Goal: Task Accomplishment & Management: Check status

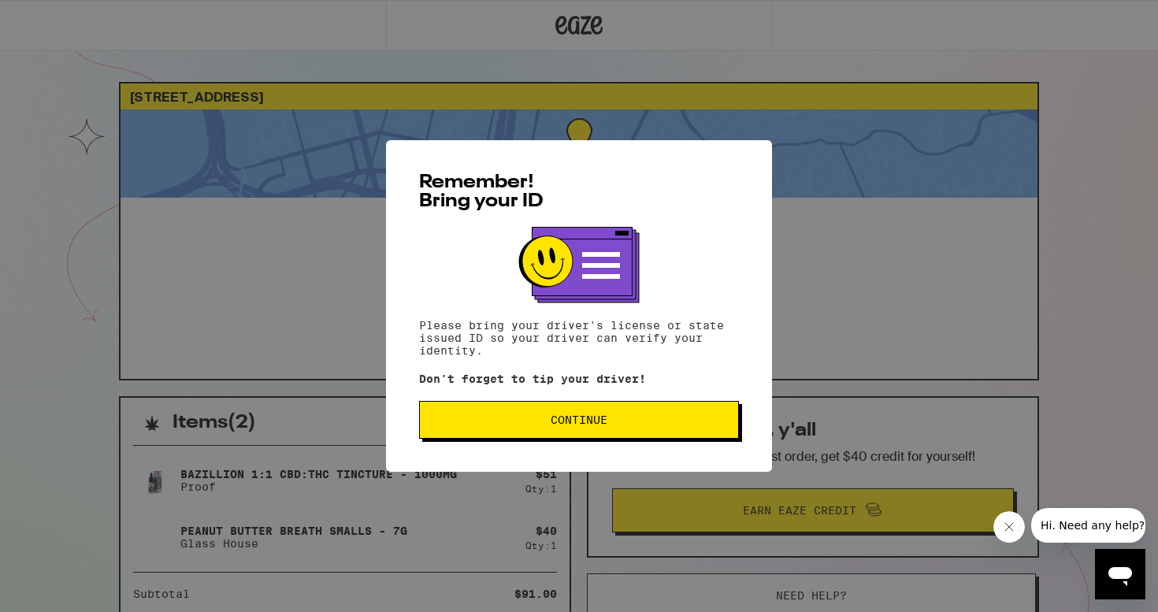
click at [468, 421] on span "Continue" at bounding box center [578, 419] width 293 height 11
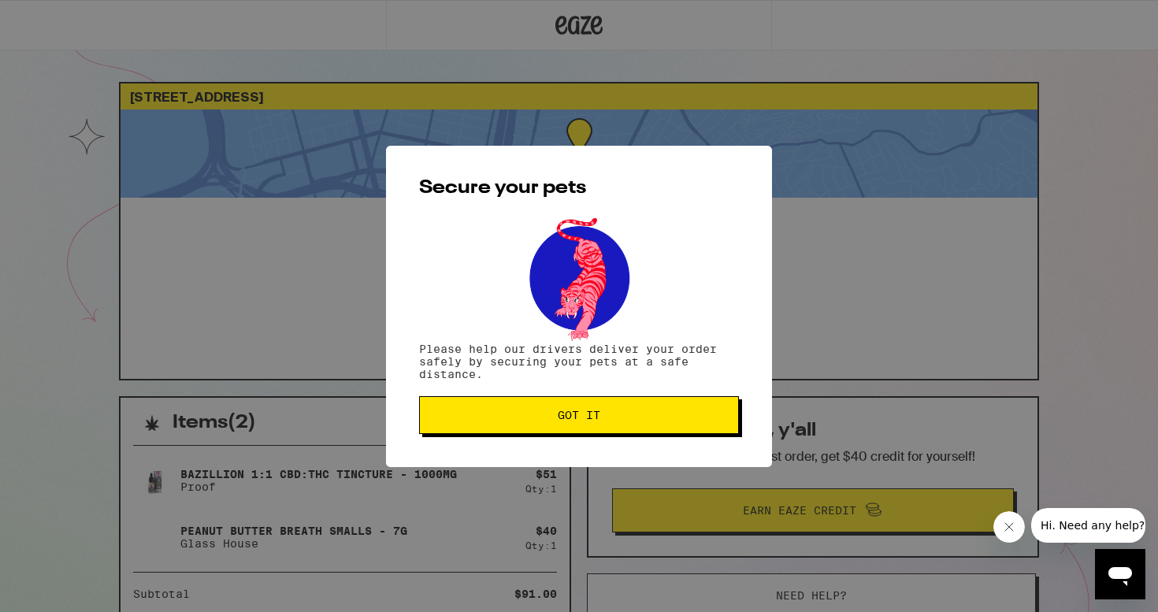
click at [481, 414] on span "Got it" at bounding box center [578, 415] width 293 height 11
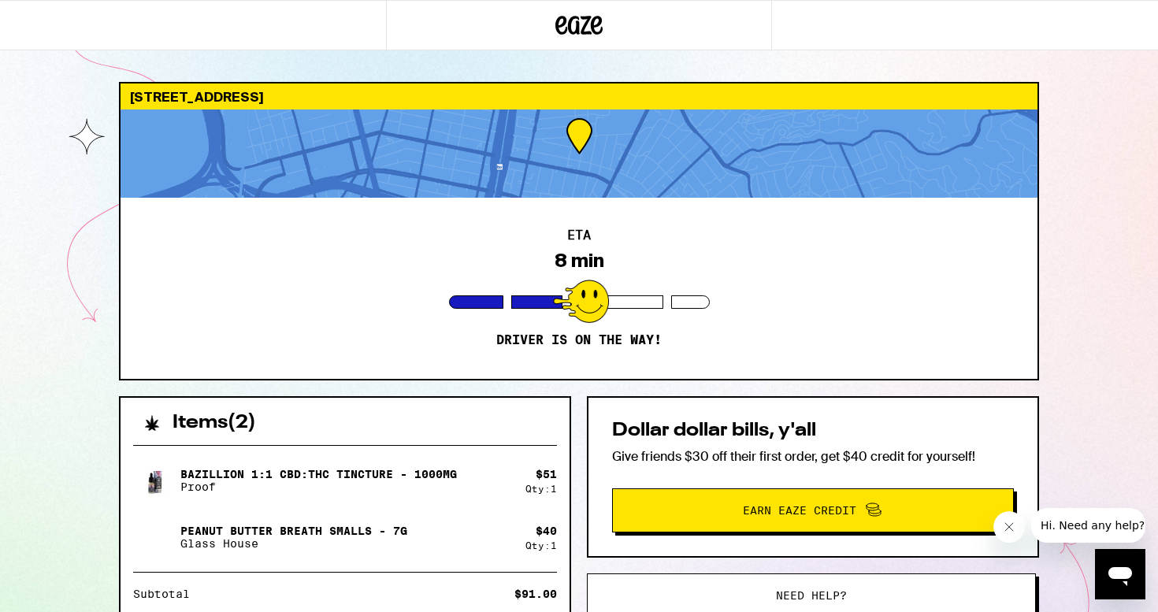
click at [588, 266] on div "8 min" at bounding box center [579, 261] width 50 height 22
click at [580, 153] on div at bounding box center [579, 153] width 917 height 88
click at [578, 32] on icon at bounding box center [580, 25] width 24 height 19
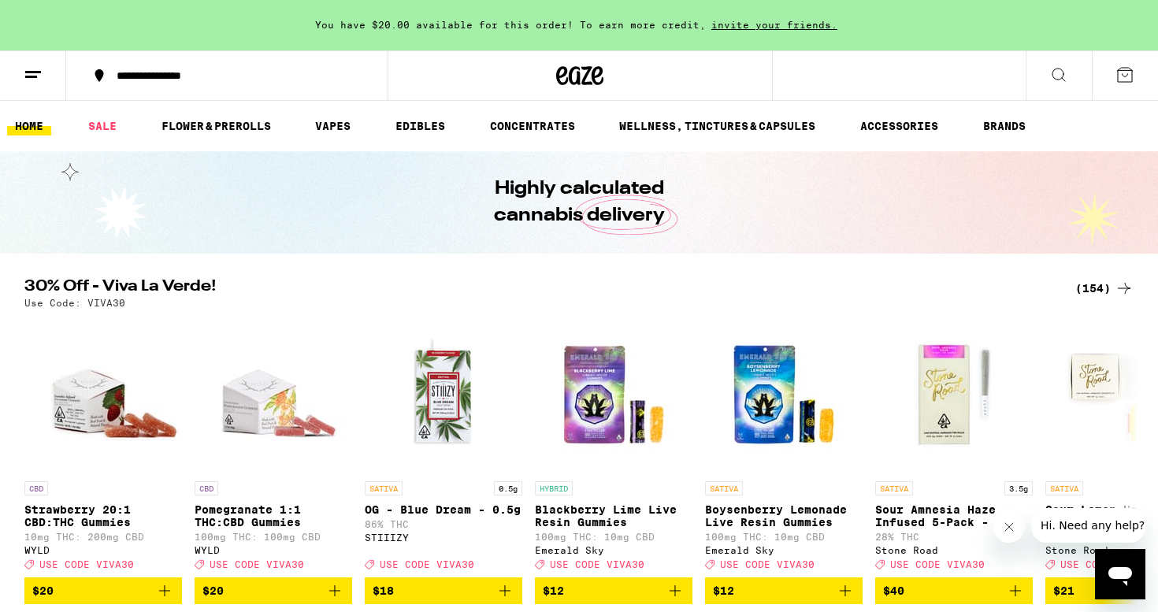
click at [35, 72] on icon at bounding box center [33, 74] width 19 height 19
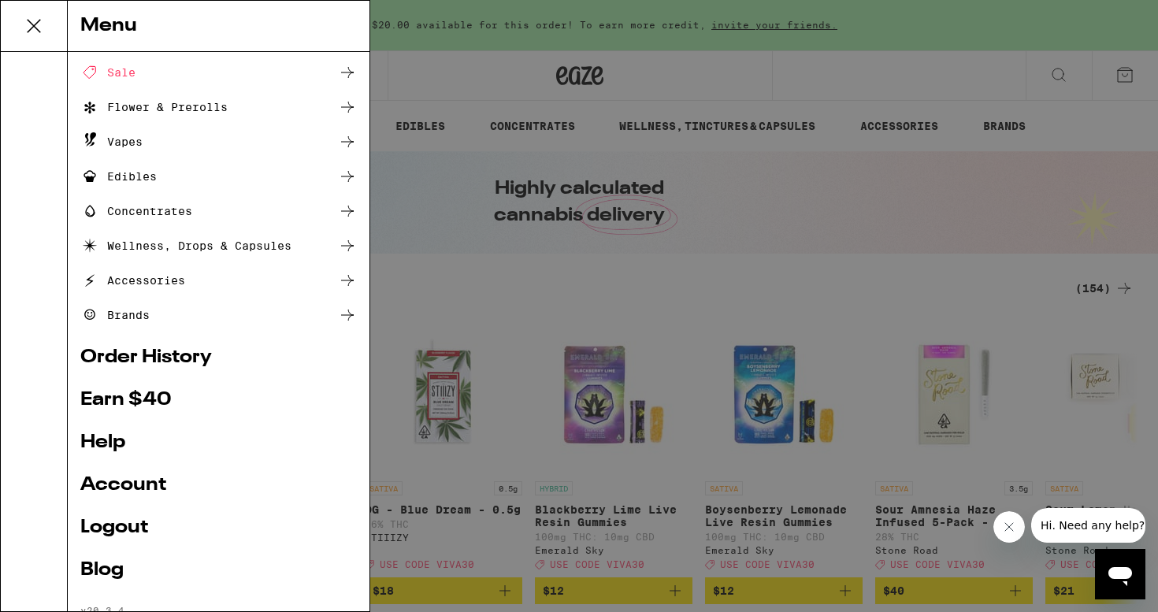
scroll to position [69, 0]
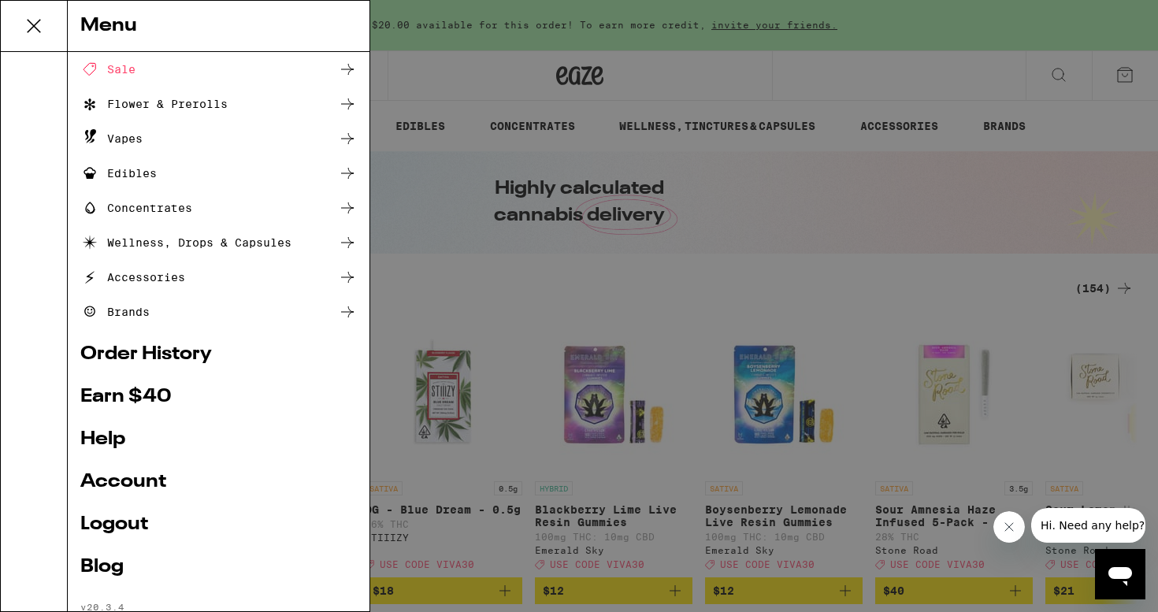
click at [119, 358] on link "Order History" at bounding box center [218, 354] width 276 height 19
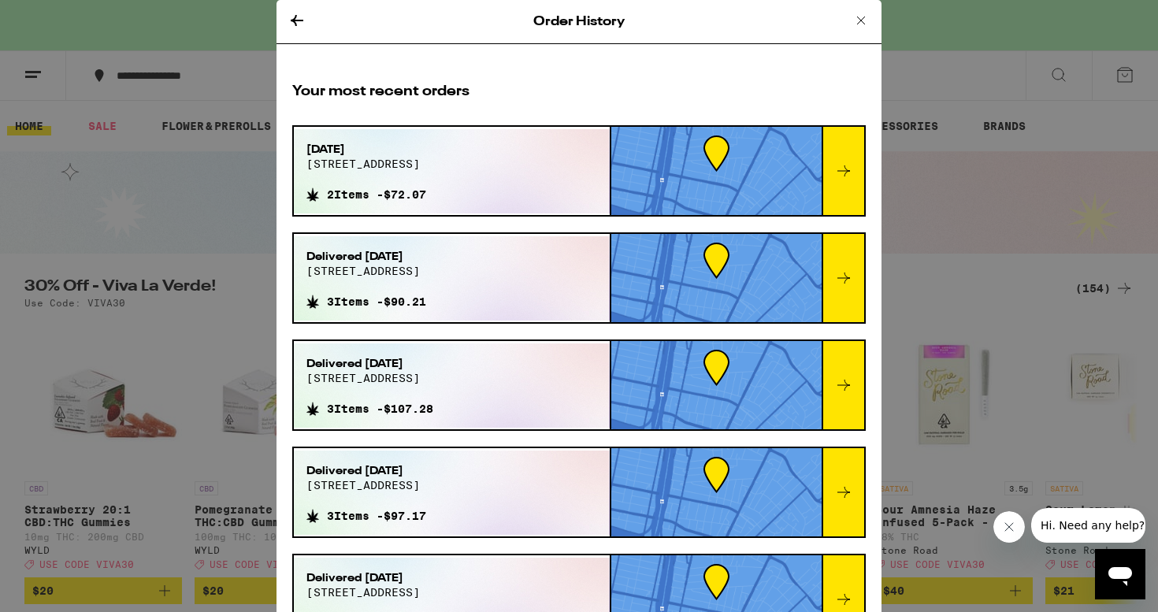
click at [832, 173] on div at bounding box center [842, 171] width 43 height 88
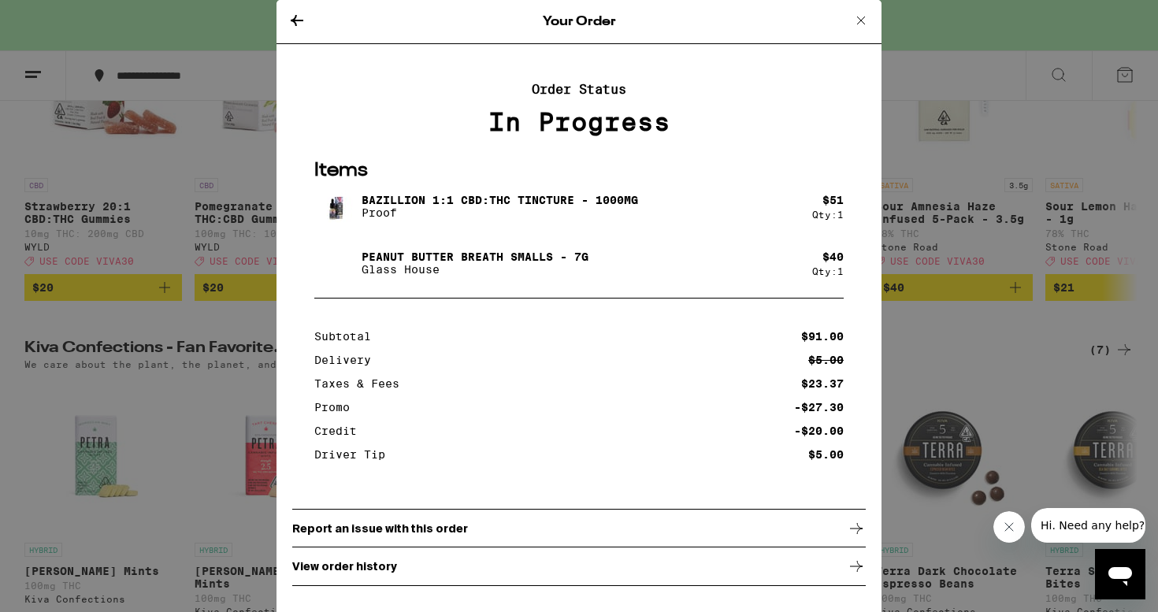
scroll to position [305, 0]
click at [647, 560] on div "View order history" at bounding box center [578, 566] width 573 height 39
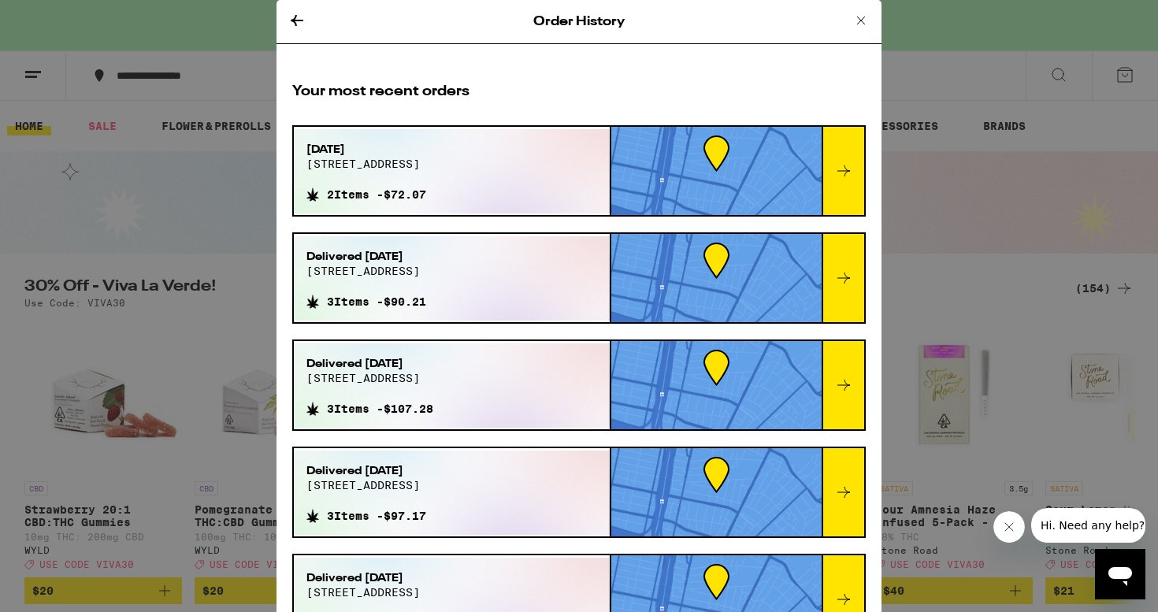
click at [350, 176] on div "[DATE][STREET_ADDRESS]" at bounding box center [366, 162] width 120 height 41
click at [840, 178] on icon at bounding box center [843, 170] width 19 height 19
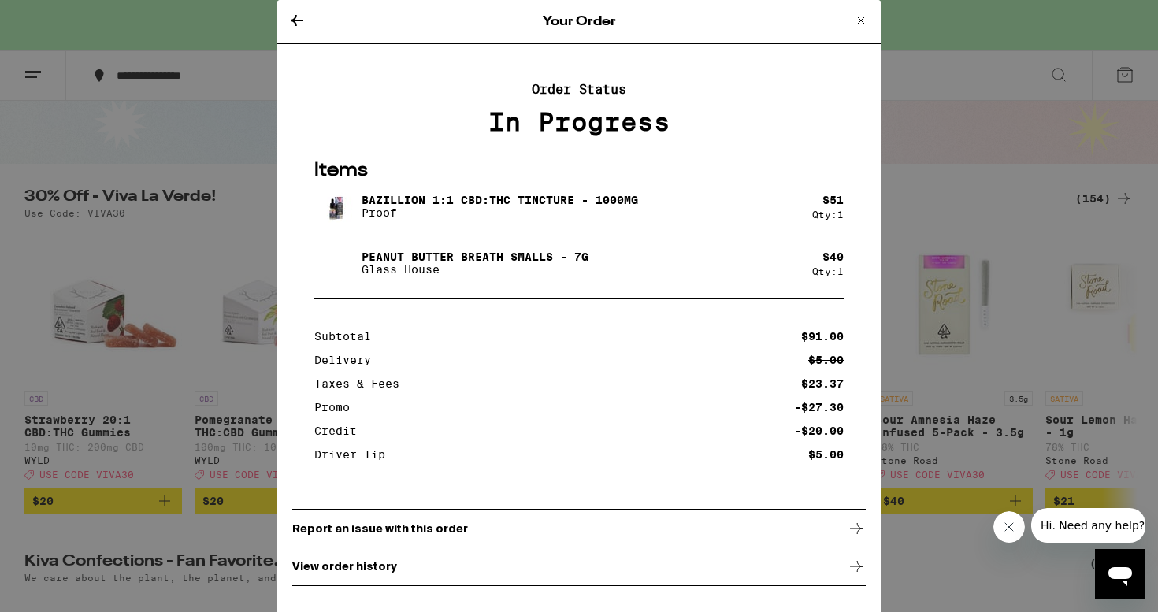
scroll to position [171, 0]
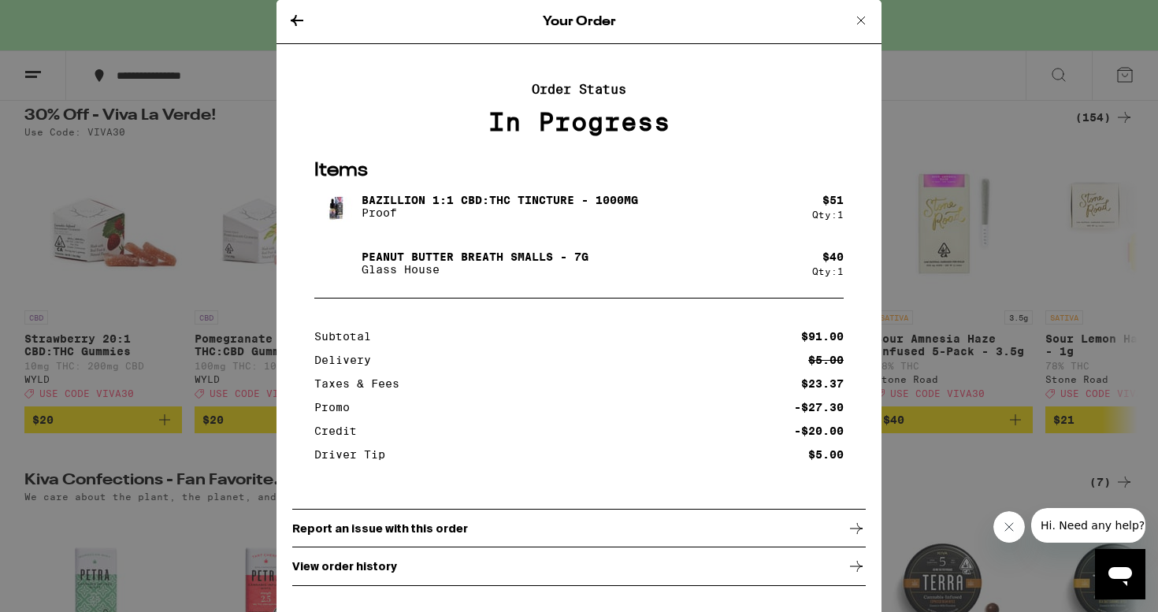
click at [858, 19] on icon at bounding box center [860, 20] width 19 height 19
